Goal: Task Accomplishment & Management: Complete application form

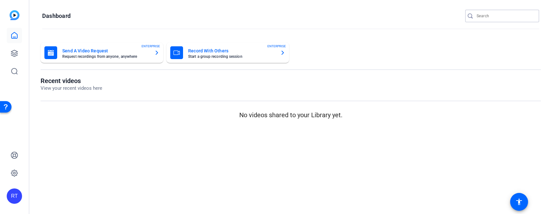
click at [496, 14] on input "Search" at bounding box center [505, 16] width 57 height 8
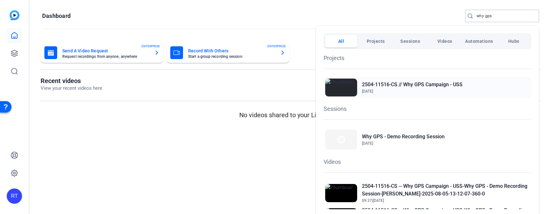
type input "why gps"
click at [404, 86] on h2 "2504-11516-CS // Why GPS Campaign - USS" at bounding box center [412, 85] width 101 height 8
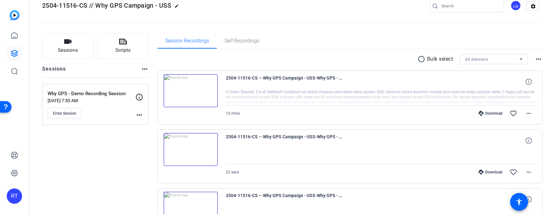
scroll to position [11, 0]
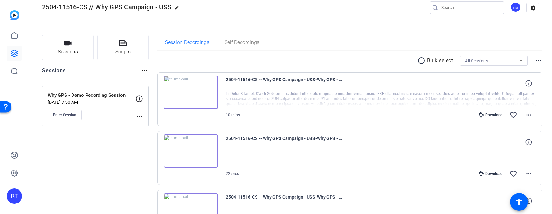
click at [142, 115] on mat-icon "more_horiz" at bounding box center [139, 117] width 8 height 8
click at [149, 126] on span "Edit Session" at bounding box center [155, 126] width 29 height 8
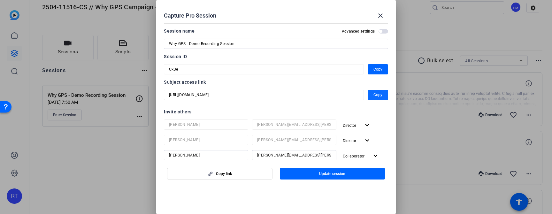
click at [374, 95] on span "Copy" at bounding box center [377, 95] width 9 height 8
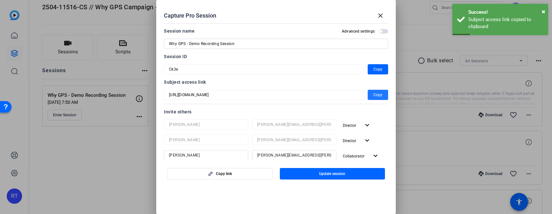
scroll to position [12, 0]
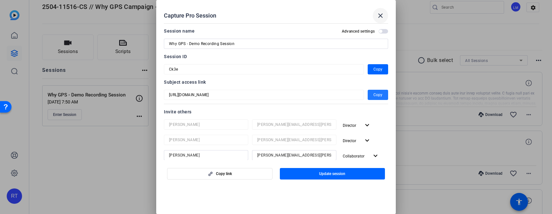
click at [379, 17] on mat-icon "close" at bounding box center [381, 16] width 8 height 8
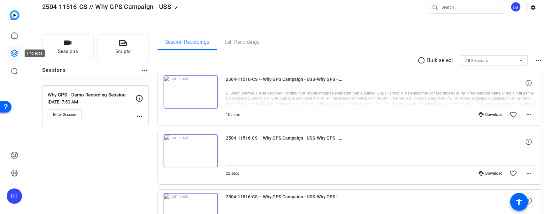
click at [11, 50] on icon at bounding box center [15, 54] width 8 height 8
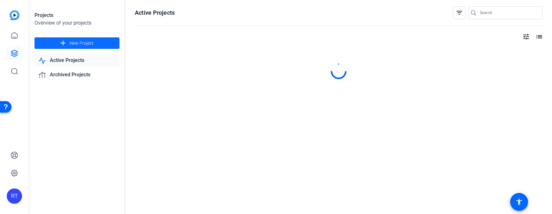
click at [80, 42] on span "New Project" at bounding box center [82, 43] width 24 height 7
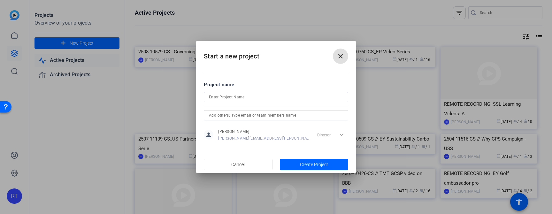
click at [237, 97] on input at bounding box center [276, 97] width 134 height 8
paste input "VF pursuit leads talking head video"
click at [209, 96] on input "VF pursuit leads talking head video" at bounding box center [276, 97] width 134 height 8
paste input "2507-11094-CS"
type input "2507-11094-CS_VF pursuit leads talking head video"
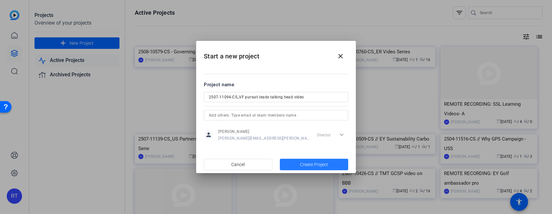
click at [301, 164] on span "Create Project" at bounding box center [314, 164] width 28 height 7
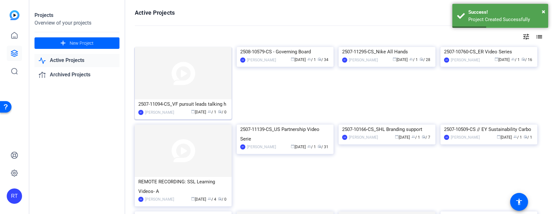
click at [170, 105] on div "2507-11094-CS_VF pursuit leads talking h" at bounding box center [183, 104] width 90 height 10
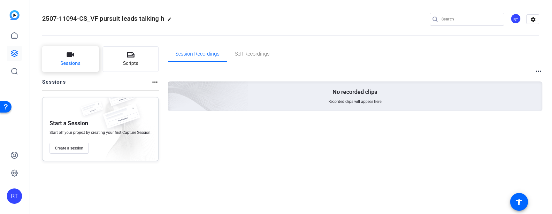
click at [87, 65] on button "Sessions" at bounding box center [70, 59] width 57 height 26
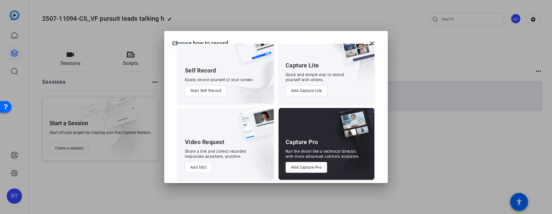
scroll to position [28, 0]
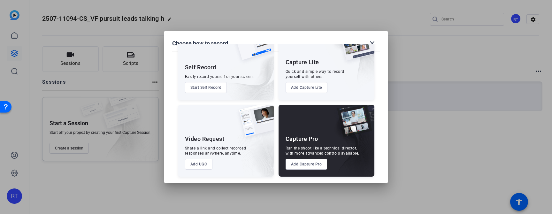
click at [306, 165] on button "Add Capture Pro" at bounding box center [307, 164] width 42 height 11
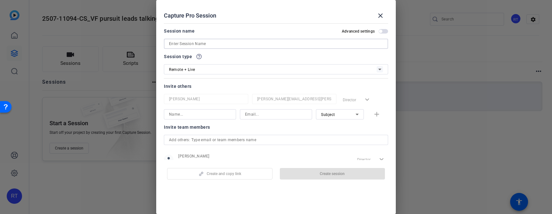
click at [242, 44] on input at bounding box center [276, 44] width 214 height 8
paste input "Roxanne Israel"
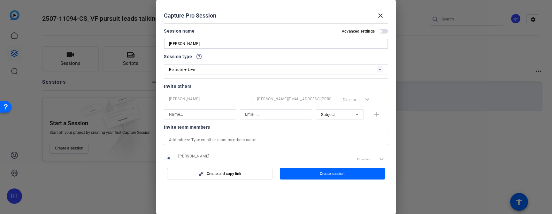
type input "Roxanne Israel"
click at [199, 70] on div "Remote + Live" at bounding box center [273, 69] width 208 height 8
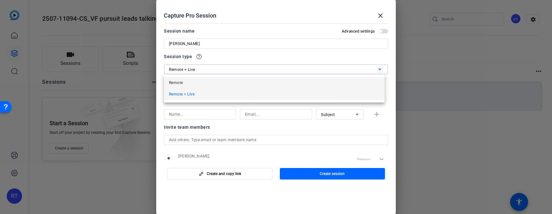
click at [187, 84] on mat-option "Remote" at bounding box center [274, 82] width 221 height 11
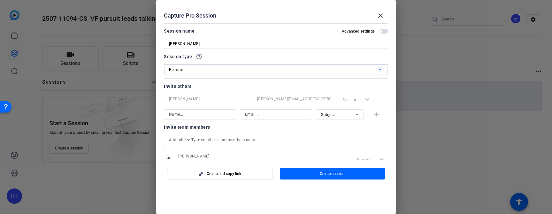
click at [197, 137] on input "text" at bounding box center [276, 140] width 214 height 8
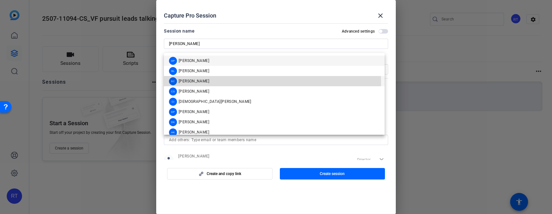
click at [194, 83] on span "Brian Camarao" at bounding box center [194, 81] width 31 height 5
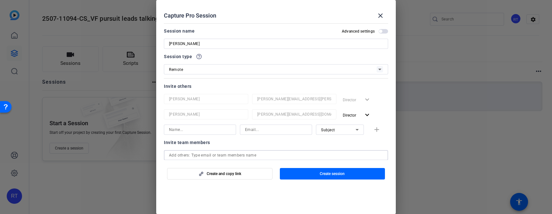
click at [193, 155] on input "text" at bounding box center [276, 155] width 214 height 8
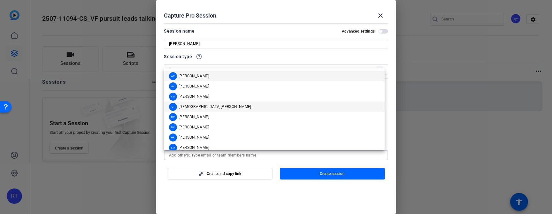
click at [189, 103] on div "CI Christian Ilanos" at bounding box center [210, 107] width 82 height 8
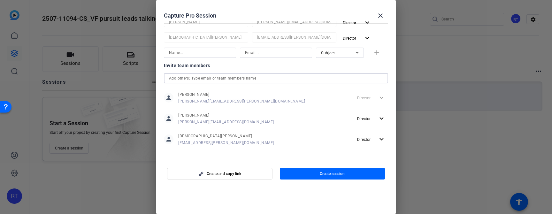
scroll to position [93, 0]
click at [184, 78] on input "text" at bounding box center [276, 78] width 214 height 8
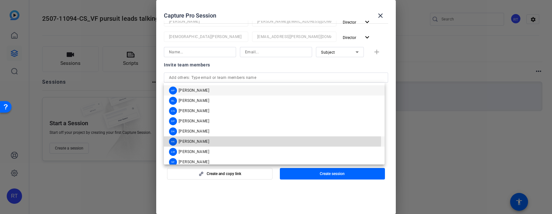
click at [188, 141] on span "Hakim Kabbaj" at bounding box center [194, 141] width 31 height 5
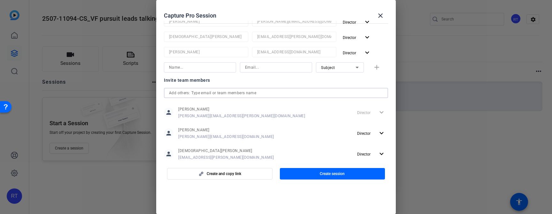
click at [188, 93] on input "text" at bounding box center [276, 93] width 214 height 8
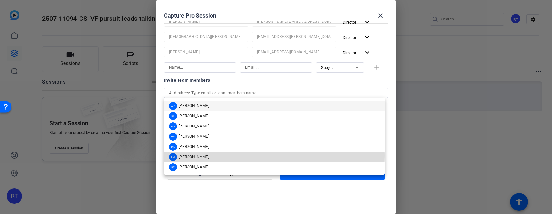
click at [188, 156] on span "Lalo Moreno" at bounding box center [194, 156] width 31 height 5
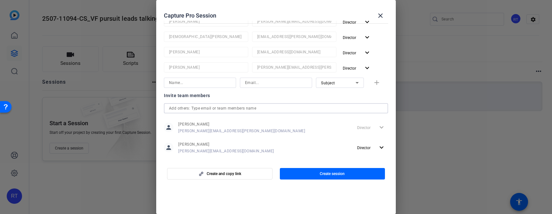
click at [191, 106] on input "text" at bounding box center [276, 108] width 214 height 8
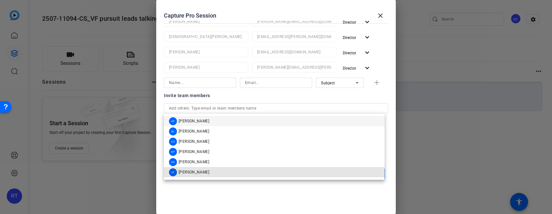
click at [190, 169] on div "SF Shannon Feiszli" at bounding box center [189, 172] width 40 height 8
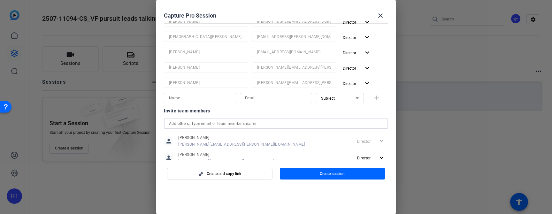
click at [199, 123] on input "text" at bounding box center [276, 124] width 214 height 8
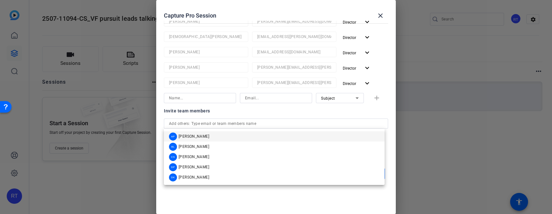
click at [235, 103] on openreel-capture-pro-session-invite-users "Invite others Rob Thomas robert.thomas@ey.com Director expand_more Brian Camara…" at bounding box center [276, 113] width 224 height 248
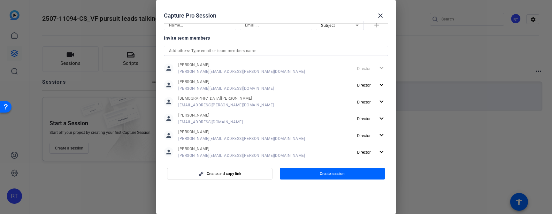
scroll to position [177, 0]
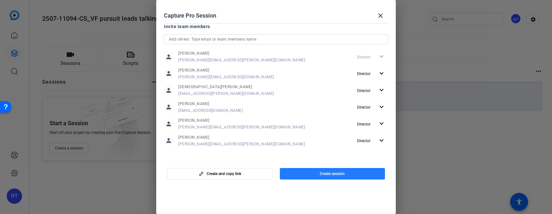
click at [342, 176] on span "button" at bounding box center [332, 173] width 105 height 15
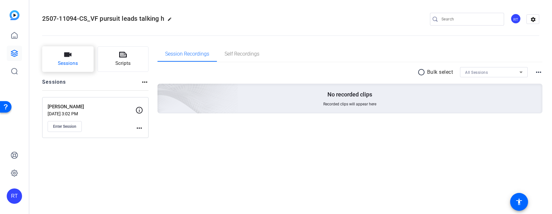
click at [71, 59] on button "Sessions" at bounding box center [67, 59] width 51 height 26
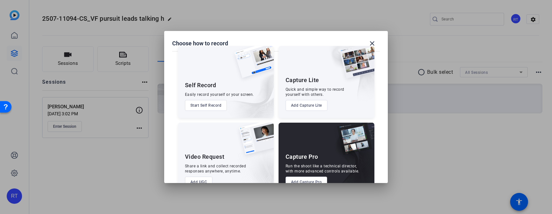
scroll to position [28, 0]
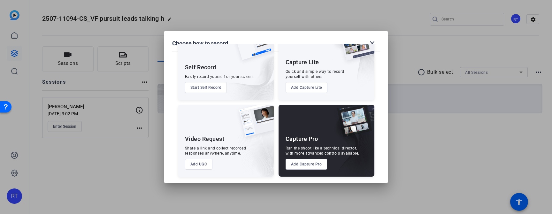
click at [314, 166] on button "Add Capture Pro" at bounding box center [307, 164] width 42 height 11
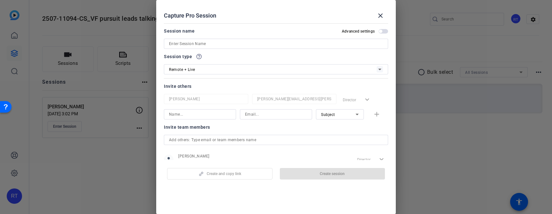
click at [182, 46] on input at bounding box center [276, 44] width 214 height 8
paste input "Rashel Meiworm"
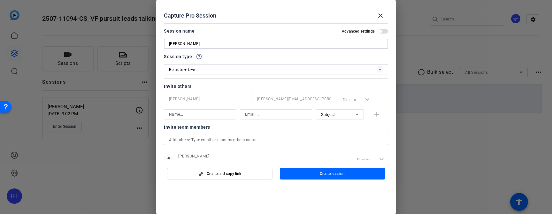
type input "Rashel Meiworm"
click at [196, 70] on div "Remote + Live" at bounding box center [273, 69] width 208 height 8
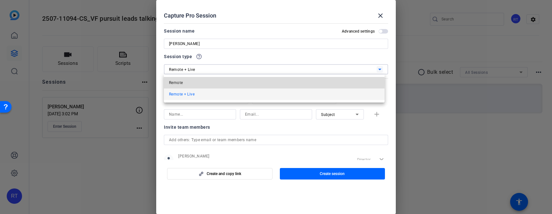
click at [189, 83] on mat-option "Remote" at bounding box center [274, 82] width 221 height 11
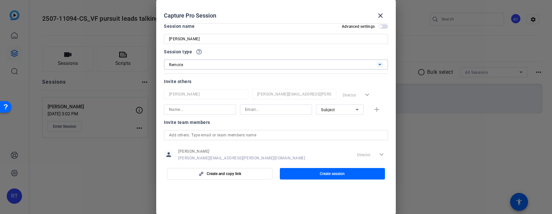
scroll to position [21, 0]
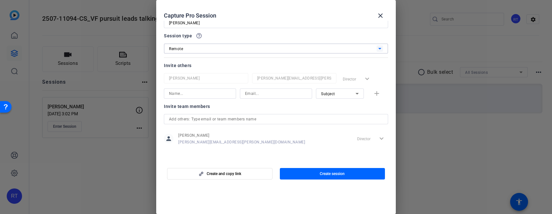
click at [188, 120] on input "text" at bounding box center [276, 119] width 214 height 8
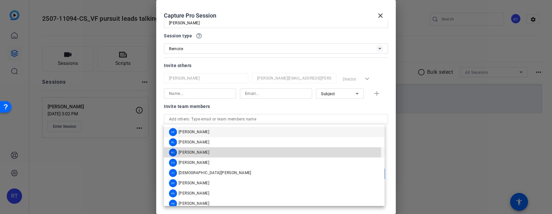
click at [189, 150] on span "Brian Camarao" at bounding box center [194, 152] width 31 height 5
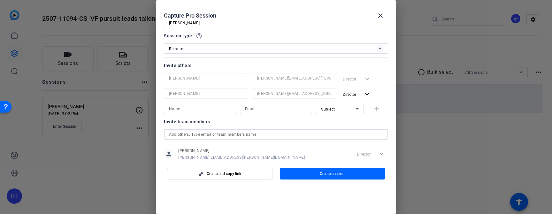
click at [190, 136] on input "text" at bounding box center [276, 135] width 214 height 8
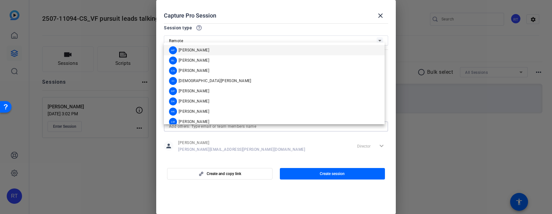
scroll to position [42, 0]
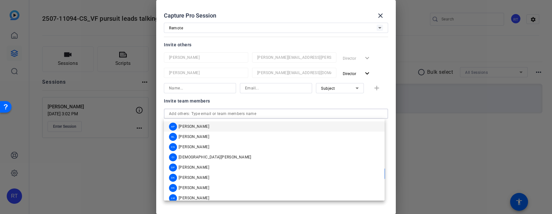
click at [194, 115] on input "text" at bounding box center [276, 114] width 214 height 8
click at [195, 115] on input "text" at bounding box center [276, 114] width 214 height 8
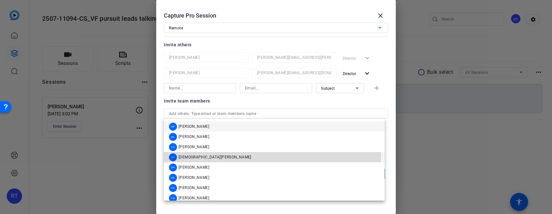
click at [193, 156] on span "Christian Ilanos" at bounding box center [215, 157] width 73 height 5
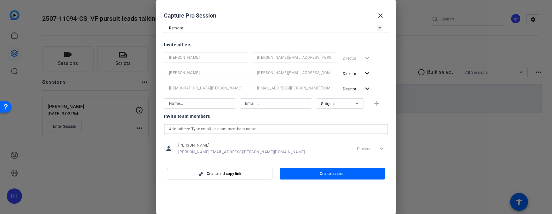
click at [189, 126] on input "text" at bounding box center [276, 129] width 214 height 8
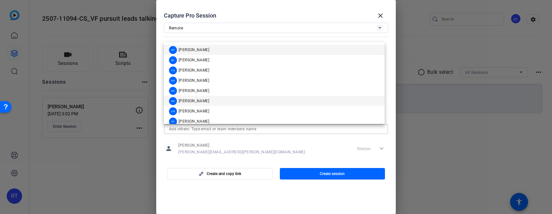
click at [188, 100] on span "Hakim Kabbaj" at bounding box center [194, 100] width 31 height 5
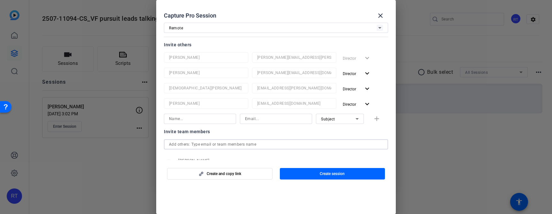
click at [195, 142] on input "text" at bounding box center [276, 145] width 214 height 8
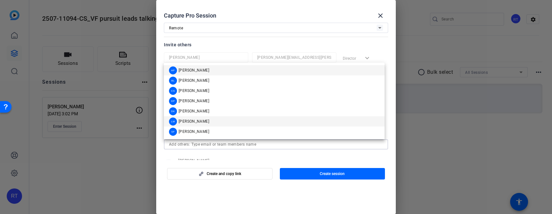
click at [189, 119] on span "Lalo Moreno" at bounding box center [194, 121] width 31 height 5
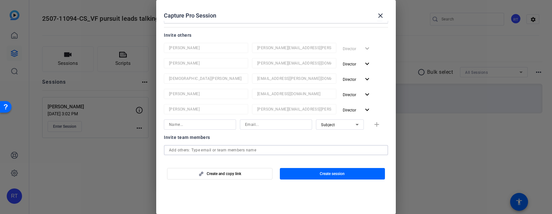
scroll to position [95, 0]
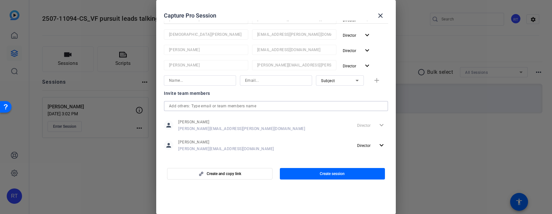
click at [190, 105] on input "text" at bounding box center [276, 106] width 214 height 8
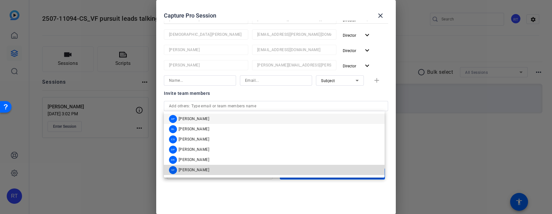
click at [189, 170] on span "Shannon Feiszli" at bounding box center [194, 169] width 31 height 5
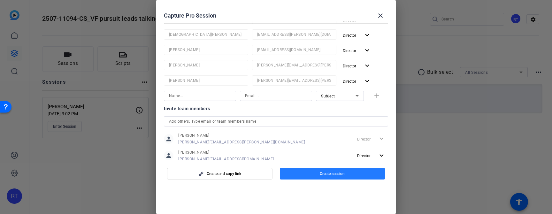
click at [316, 174] on span "button" at bounding box center [332, 173] width 105 height 15
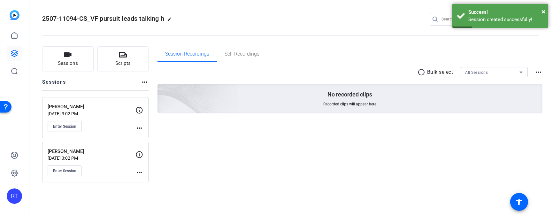
click at [140, 171] on mat-icon "more_horiz" at bounding box center [139, 173] width 8 height 8
click at [151, 183] on span "Edit Session" at bounding box center [155, 182] width 29 height 8
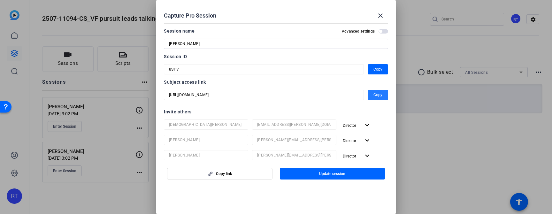
click at [373, 93] on span "Copy" at bounding box center [377, 95] width 9 height 8
click at [381, 16] on mat-icon "close" at bounding box center [381, 16] width 8 height 8
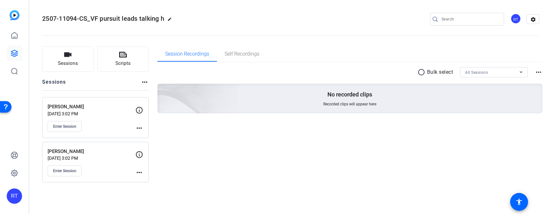
click at [140, 128] on mat-icon "more_horiz" at bounding box center [139, 128] width 8 height 8
click at [150, 139] on span "Edit Session" at bounding box center [155, 138] width 29 height 8
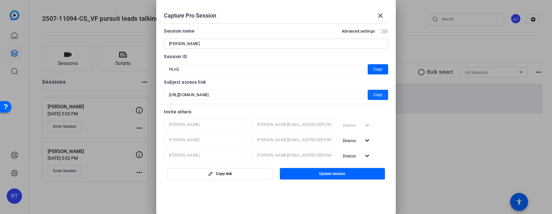
click at [375, 93] on span "Copy" at bounding box center [377, 95] width 9 height 8
click at [380, 15] on mat-icon "close" at bounding box center [381, 16] width 8 height 8
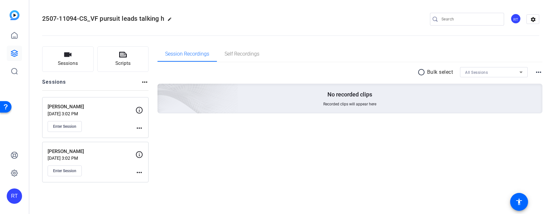
click at [138, 126] on mat-icon "more_horiz" at bounding box center [139, 128] width 8 height 8
click at [153, 138] on span "Edit Session" at bounding box center [155, 138] width 29 height 8
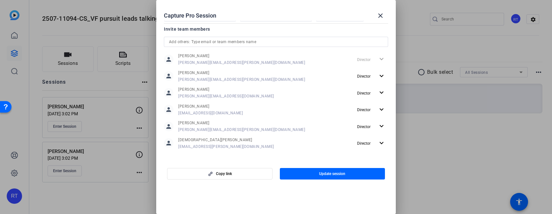
scroll to position [203, 0]
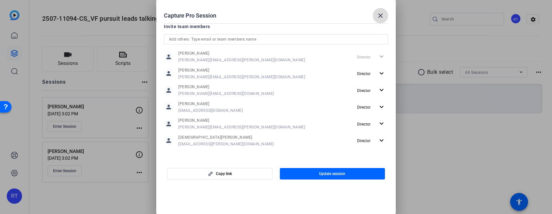
click at [378, 17] on mat-icon "close" at bounding box center [381, 16] width 8 height 8
